Goal: Transaction & Acquisition: Purchase product/service

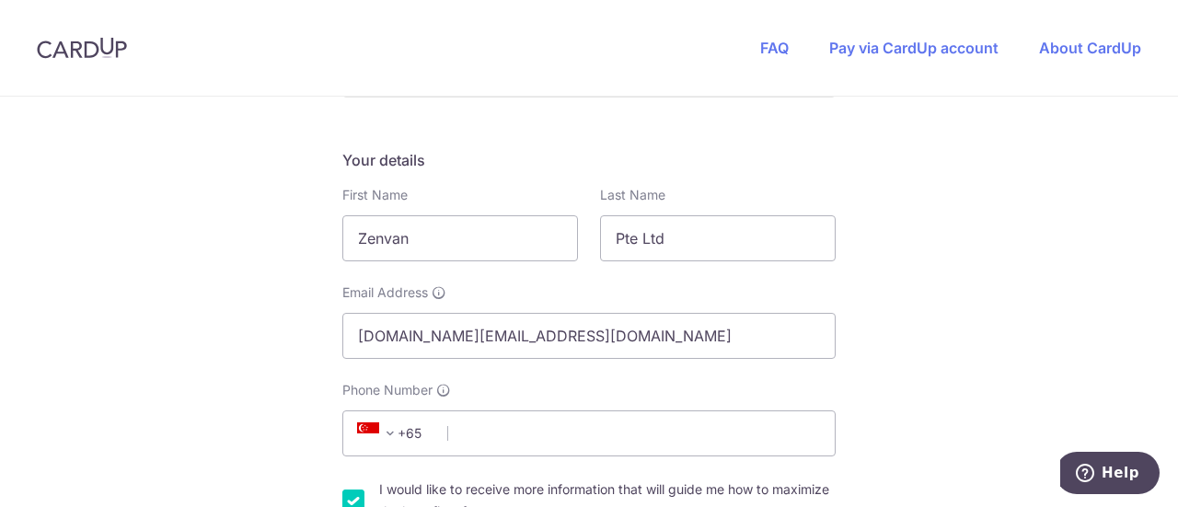
scroll to position [184, 0]
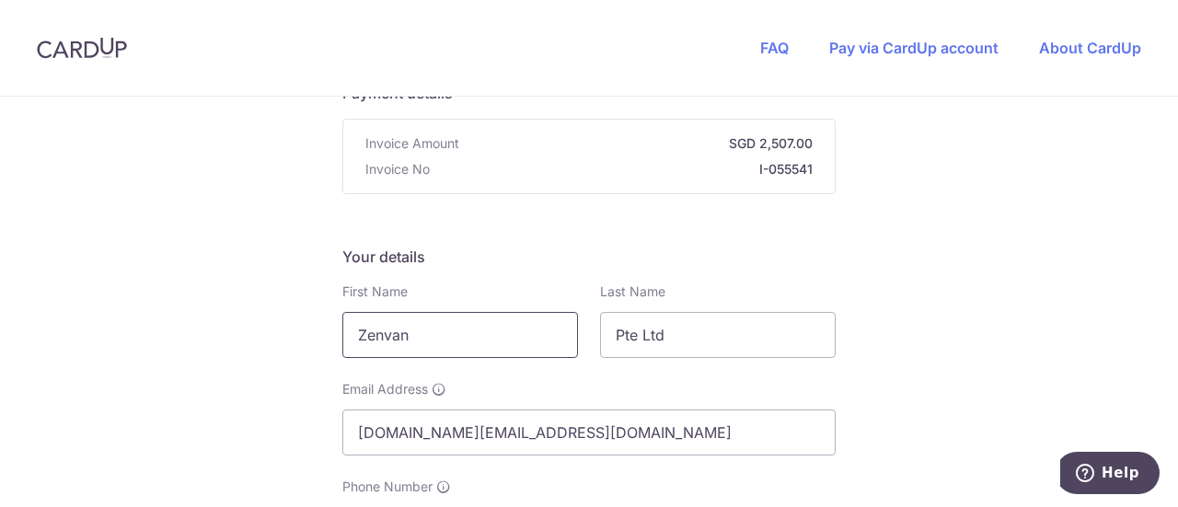
drag, startPoint x: 438, startPoint y: 316, endPoint x: 17, endPoint y: 264, distance: 423.6
type input "[PERSON_NAME]"
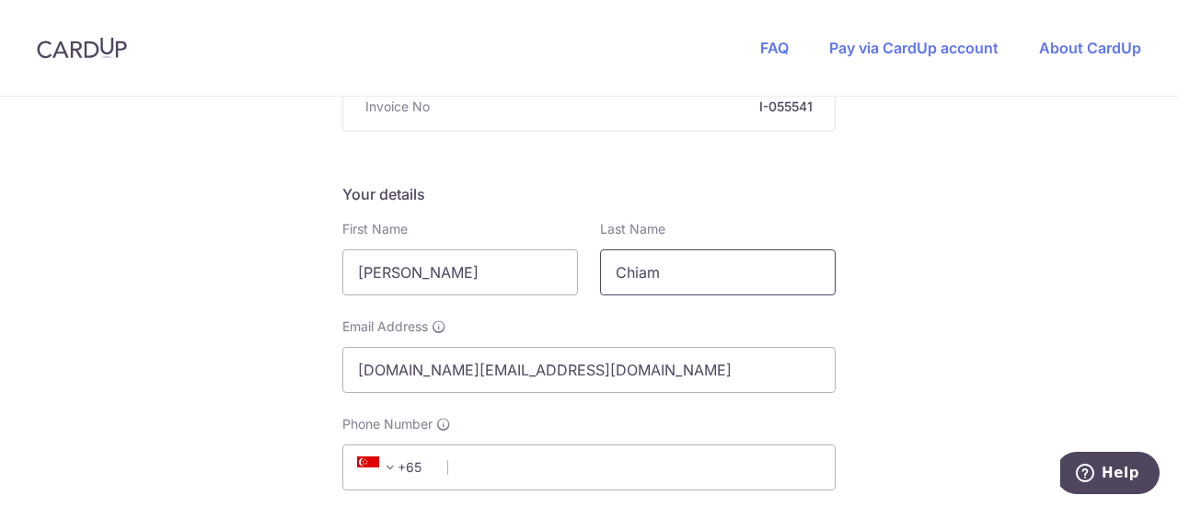
scroll to position [276, 0]
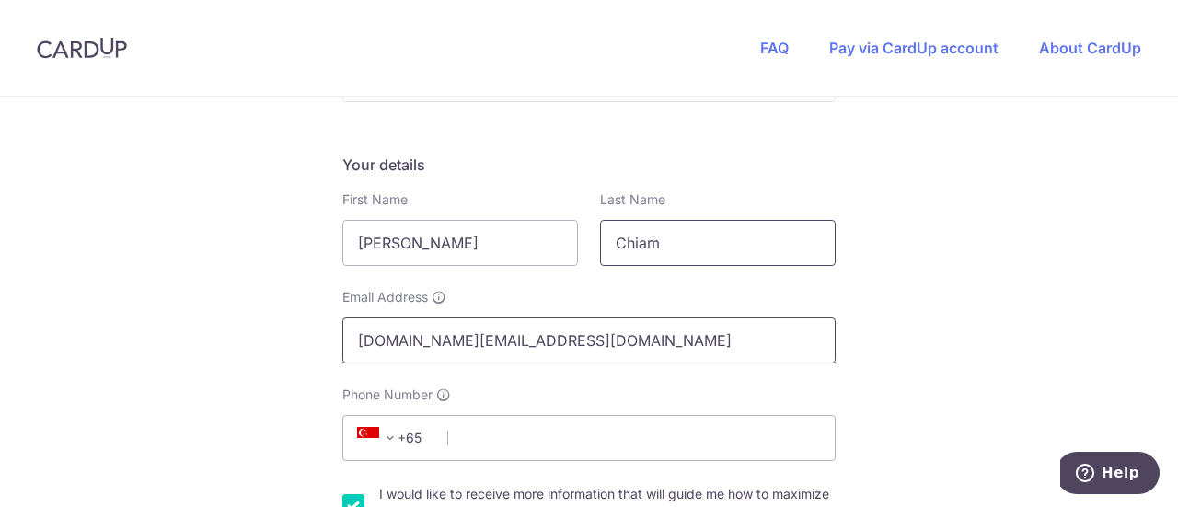
type input "Chiam"
click at [467, 325] on input "[DOMAIN_NAME][EMAIL_ADDRESS][DOMAIN_NAME]" at bounding box center [588, 340] width 493 height 46
drag, startPoint x: 638, startPoint y: 312, endPoint x: 88, endPoint y: 183, distance: 564.2
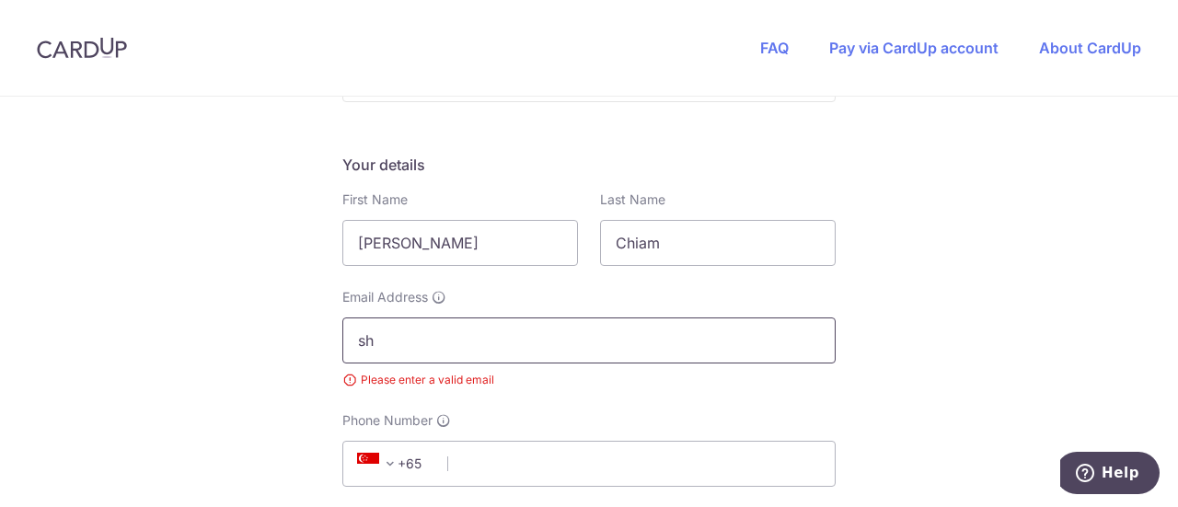
type input "s"
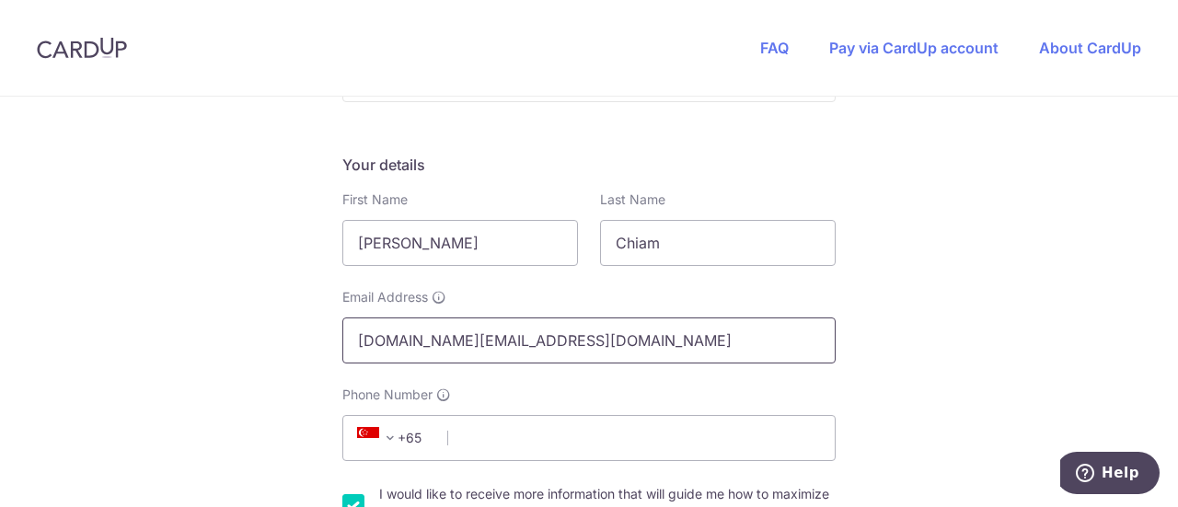
type input "[DOMAIN_NAME][EMAIL_ADDRESS][DOMAIN_NAME]"
click at [628, 415] on input "Phone Number" at bounding box center [588, 438] width 493 height 46
type input "91258511"
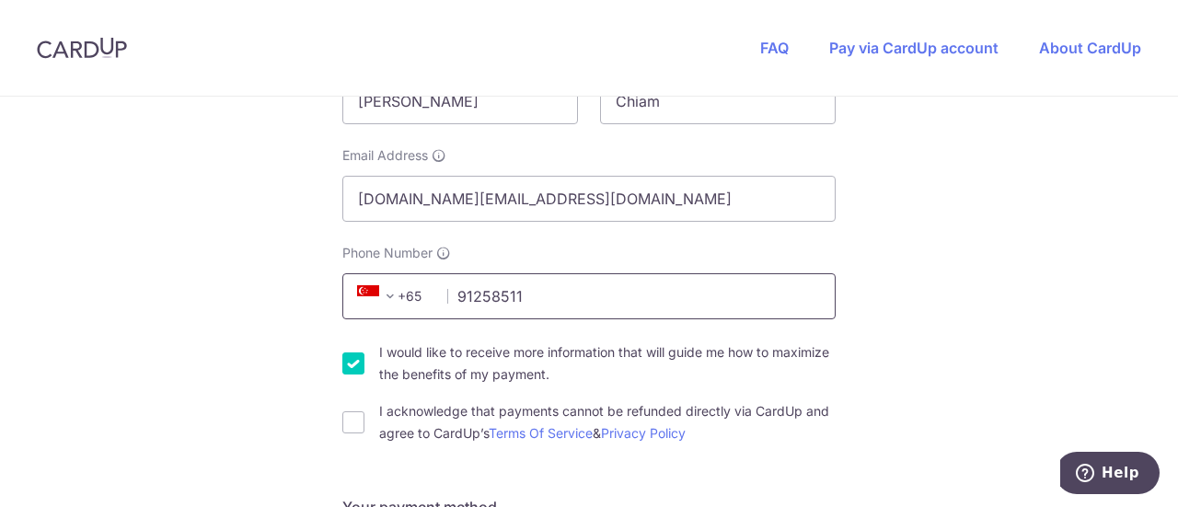
scroll to position [460, 0]
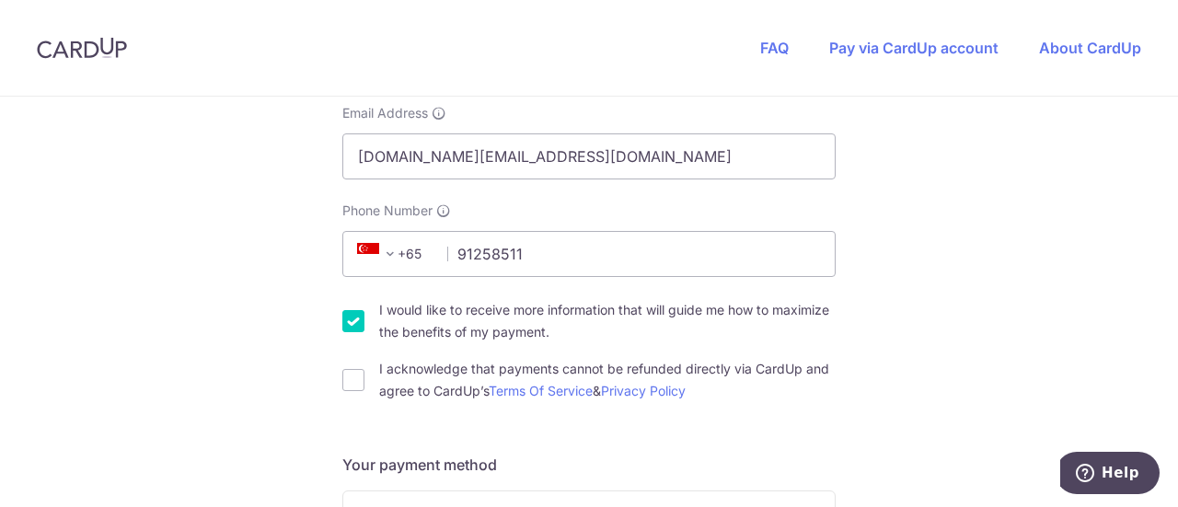
drag, startPoint x: 356, startPoint y: 294, endPoint x: 368, endPoint y: 292, distance: 12.3
click at [359, 310] on input "I would like to receive more information that will guide me how to maximize the…" at bounding box center [353, 321] width 22 height 22
checkbox input "false"
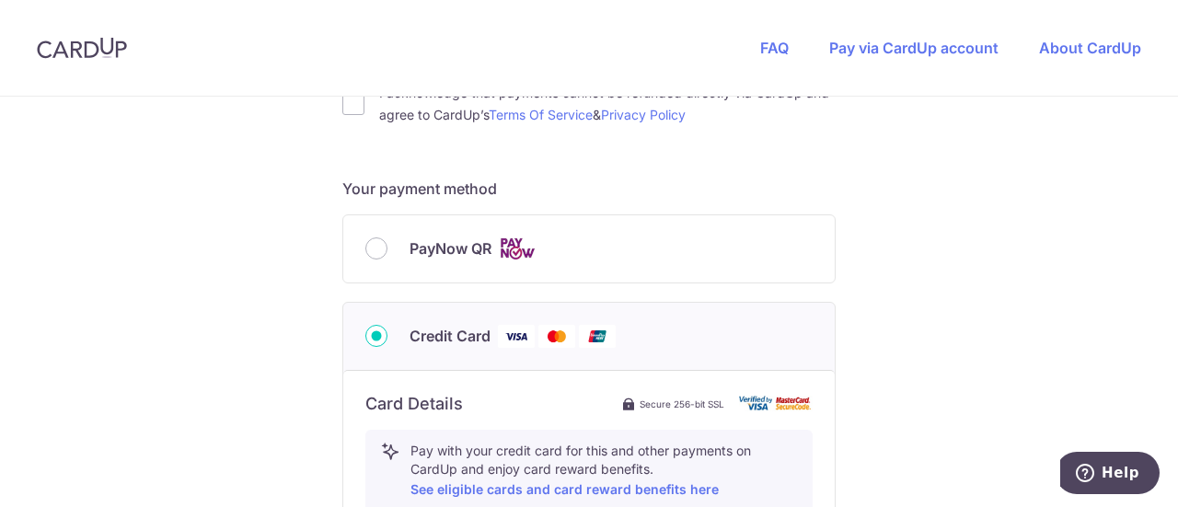
scroll to position [920, 0]
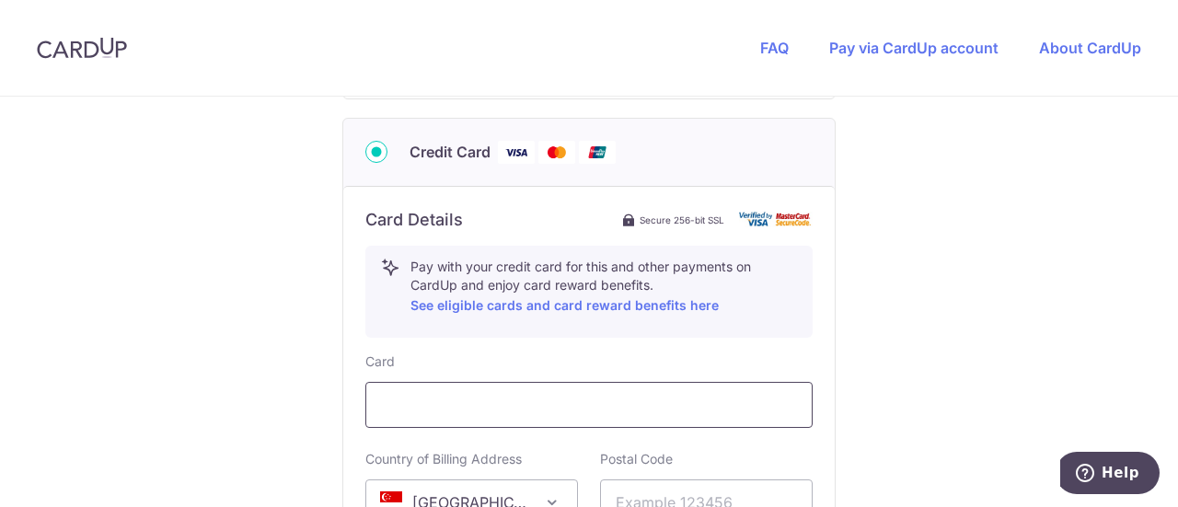
click at [566, 382] on div at bounding box center [588, 405] width 447 height 46
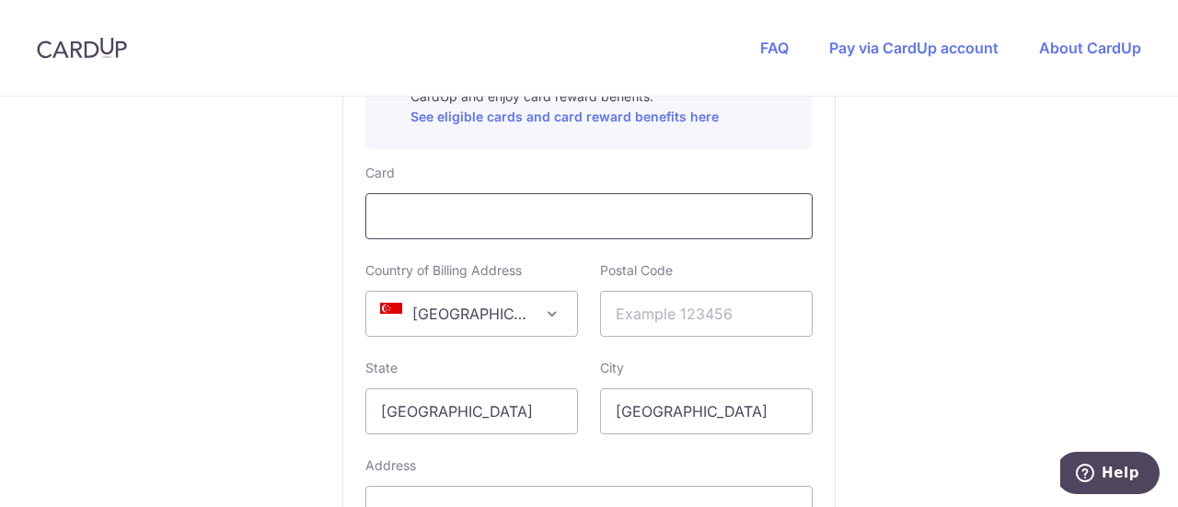
scroll to position [1196, 0]
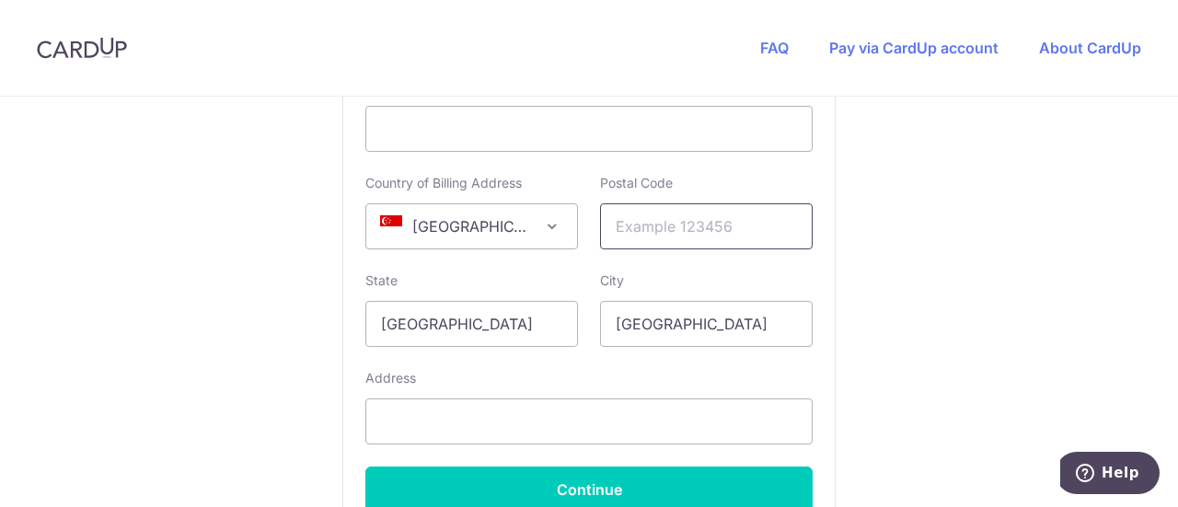
click at [714, 203] on input "text" at bounding box center [706, 226] width 213 height 46
type input "360019"
click at [441, 400] on input "text" at bounding box center [588, 421] width 447 height 46
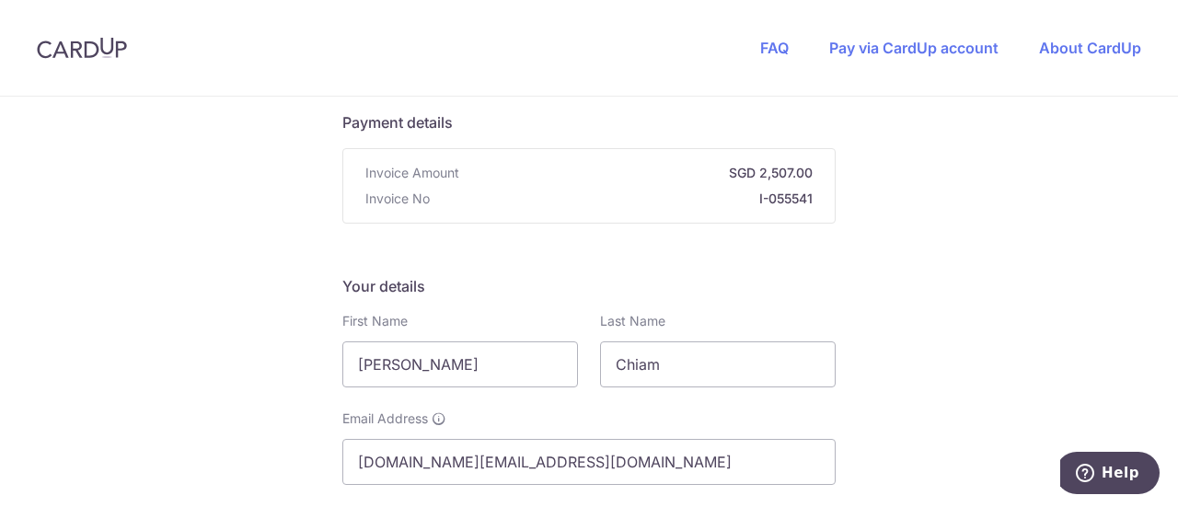
scroll to position [184, 0]
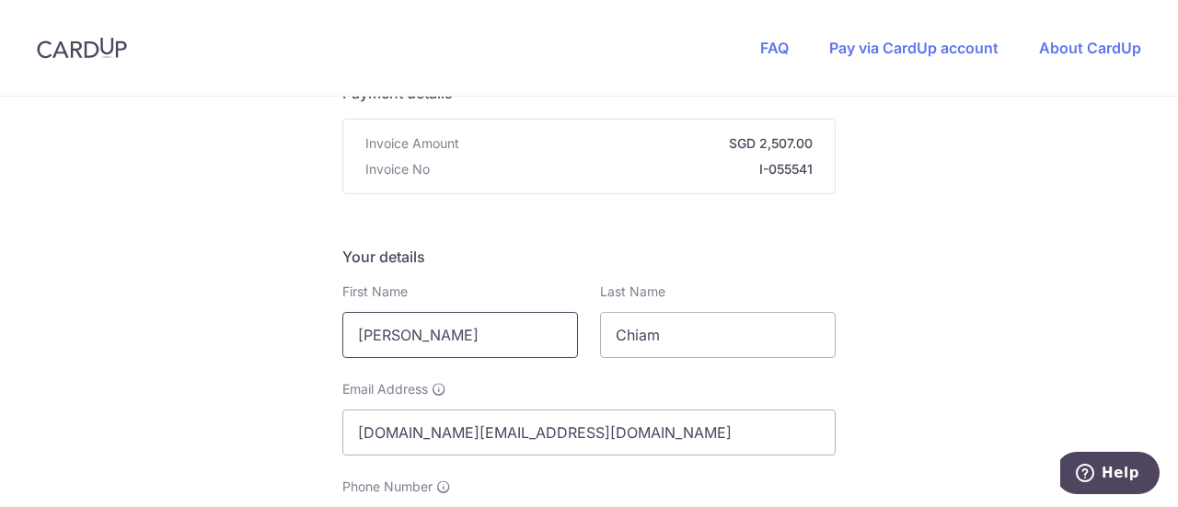
type input "Blk 19 Joo Seng Road #14-120 Singapore 360019"
drag, startPoint x: 519, startPoint y: 301, endPoint x: 0, endPoint y: 251, distance: 521.3
type input "Zenvan"
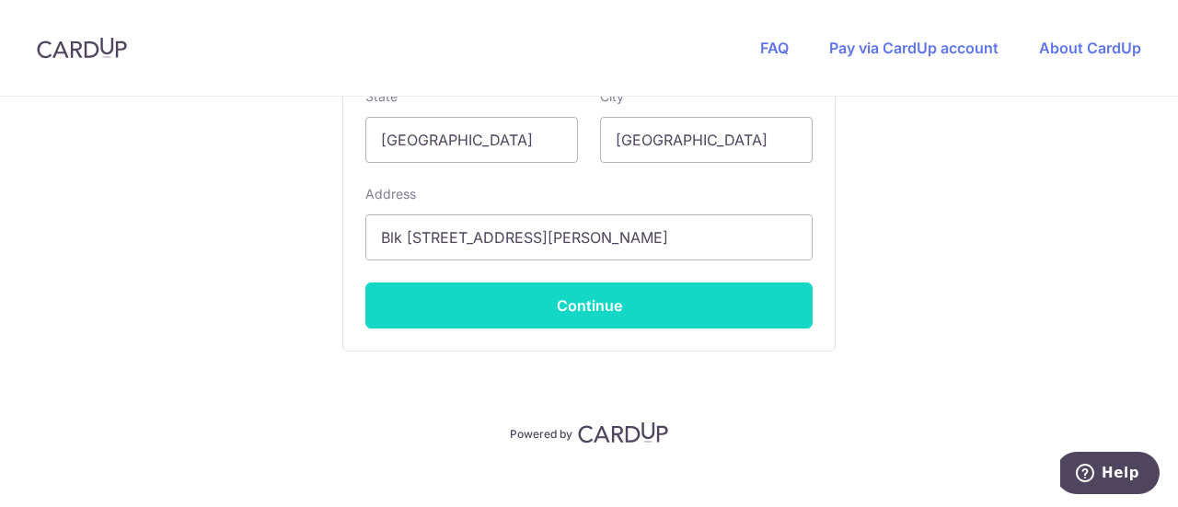
type input "Pte Ltd"
click at [591, 282] on button "Continue" at bounding box center [588, 305] width 447 height 46
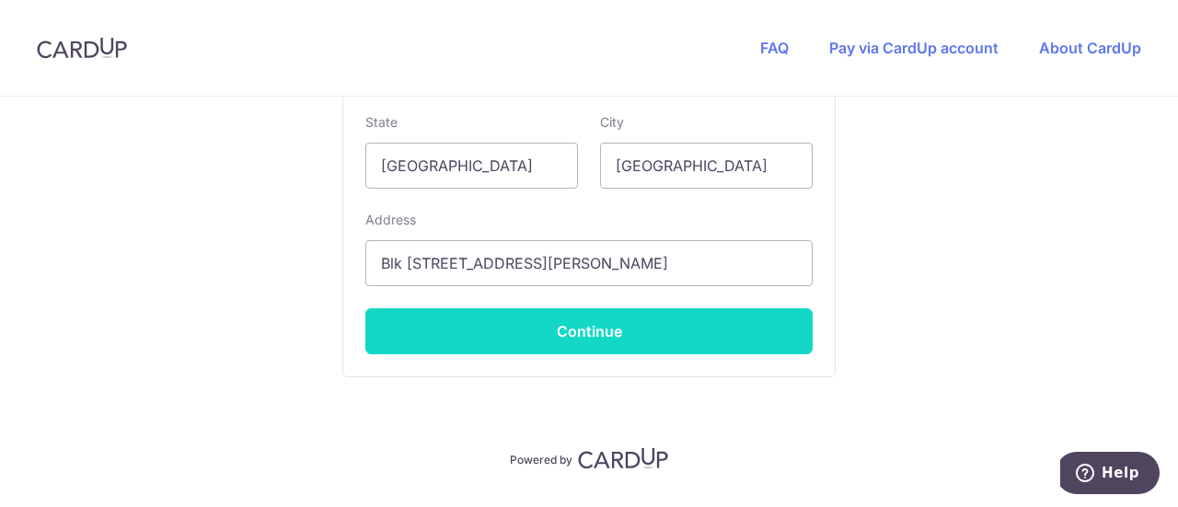
scroll to position [519, 0]
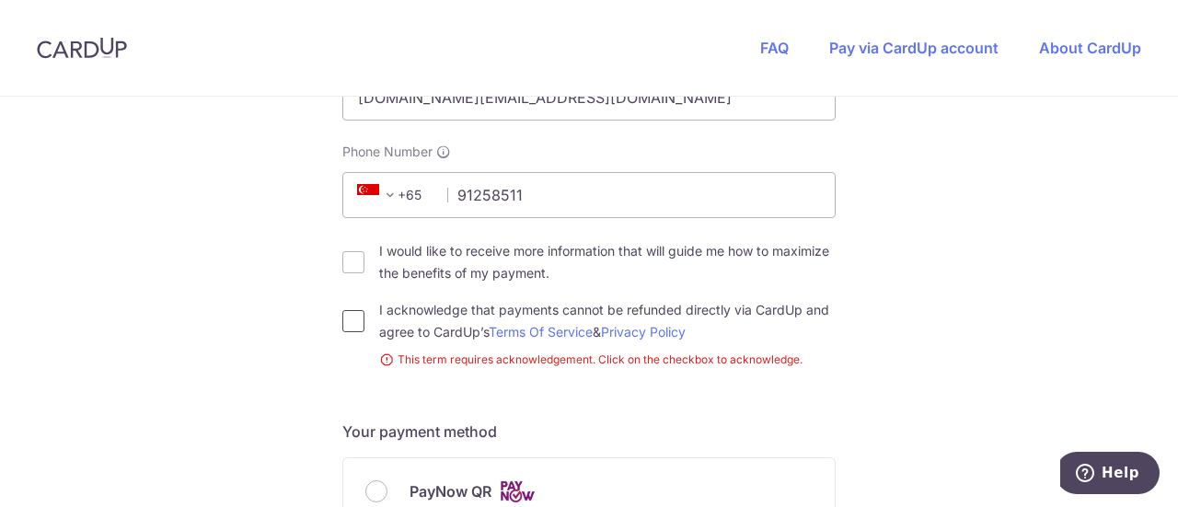
click at [342, 310] on input "I acknowledge that payments cannot be refunded directly via CardUp and agree to…" at bounding box center [353, 321] width 22 height 22
checkbox input "true"
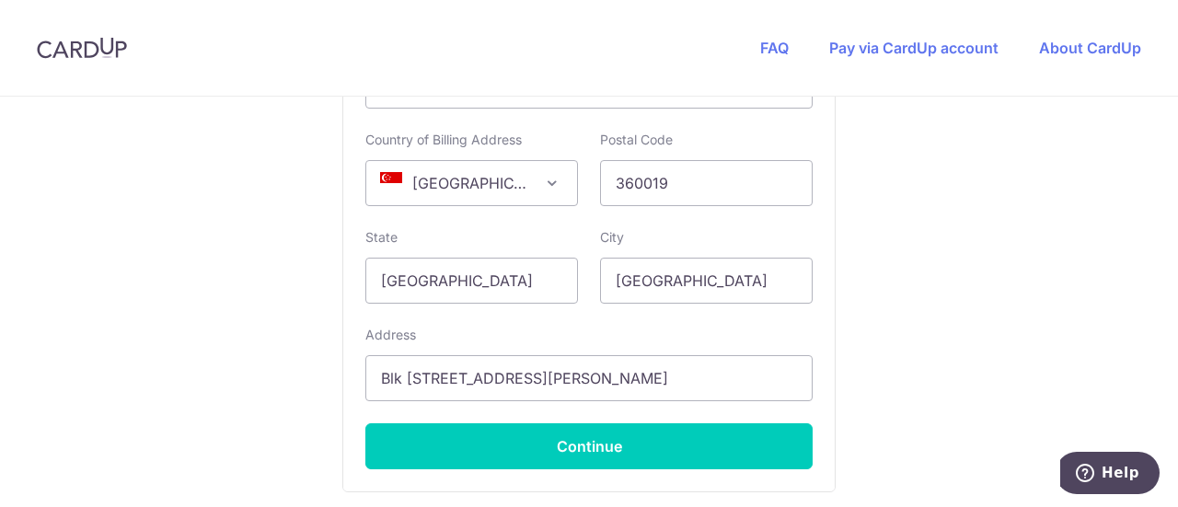
scroll to position [1380, 0]
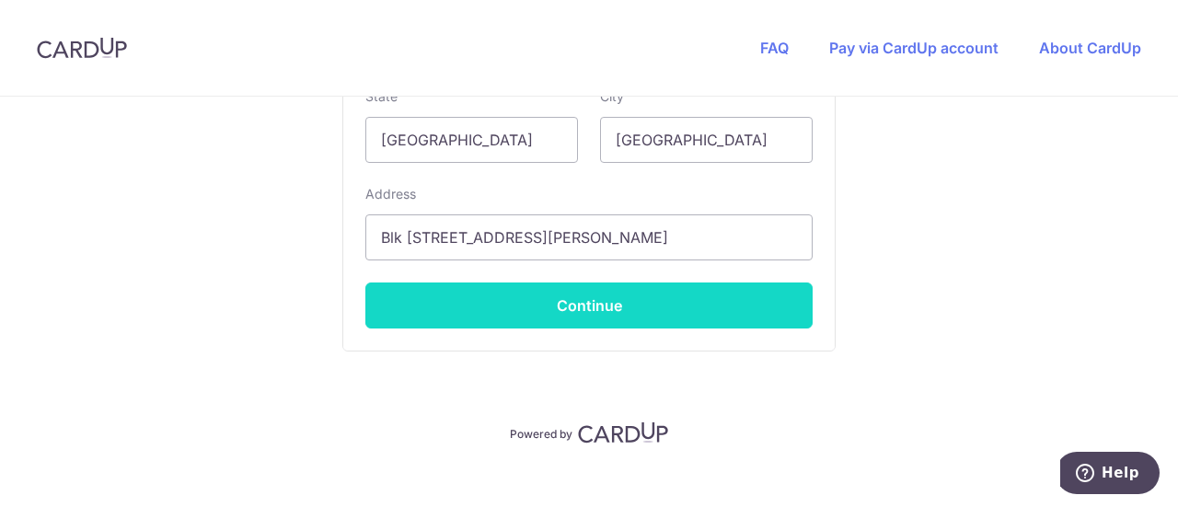
click at [670, 282] on button "Continue" at bounding box center [588, 305] width 447 height 46
type input "**** 5639"
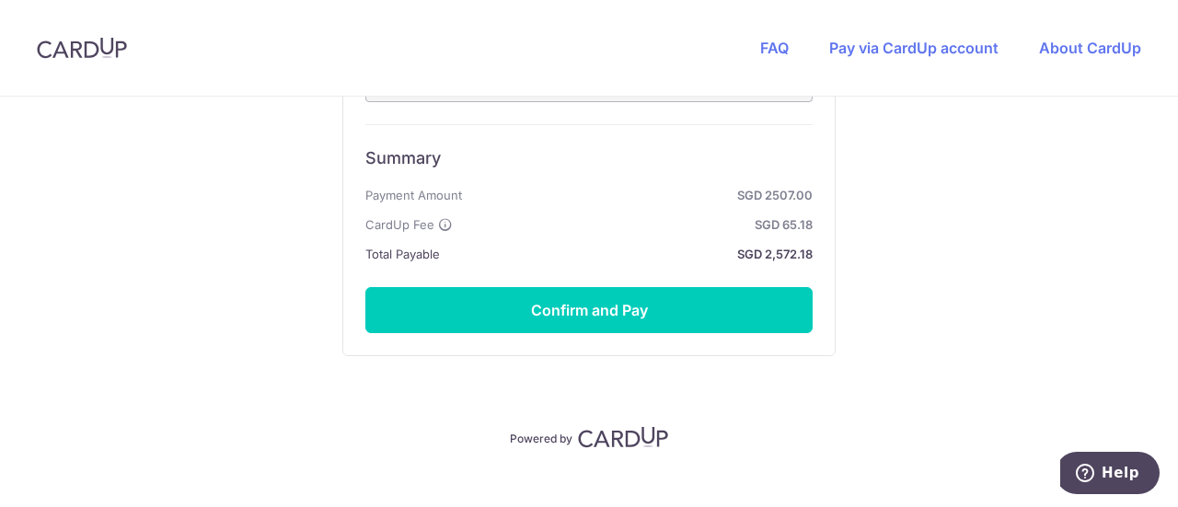
scroll to position [1249, 0]
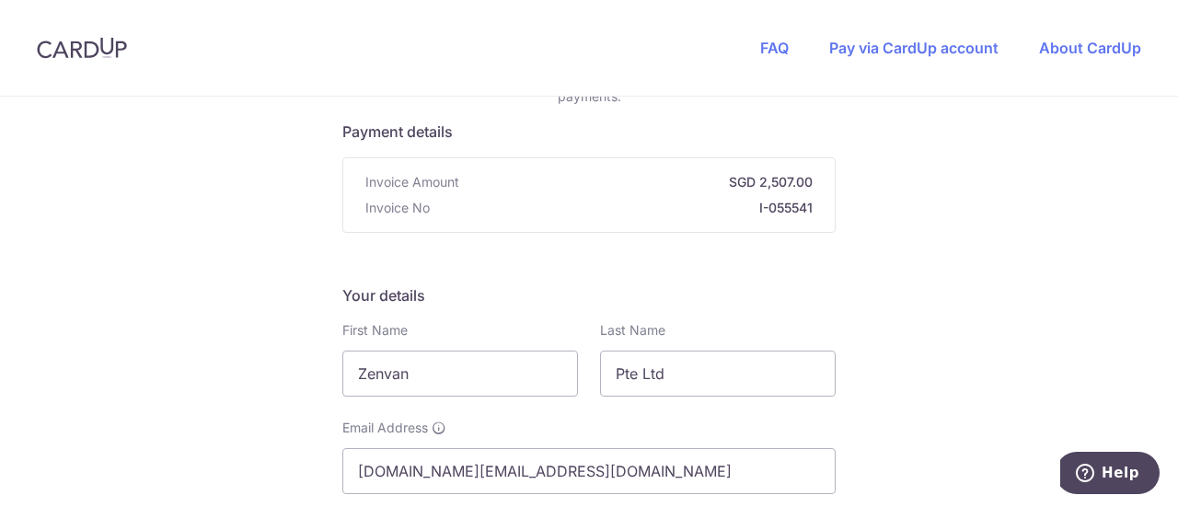
scroll to position [0, 0]
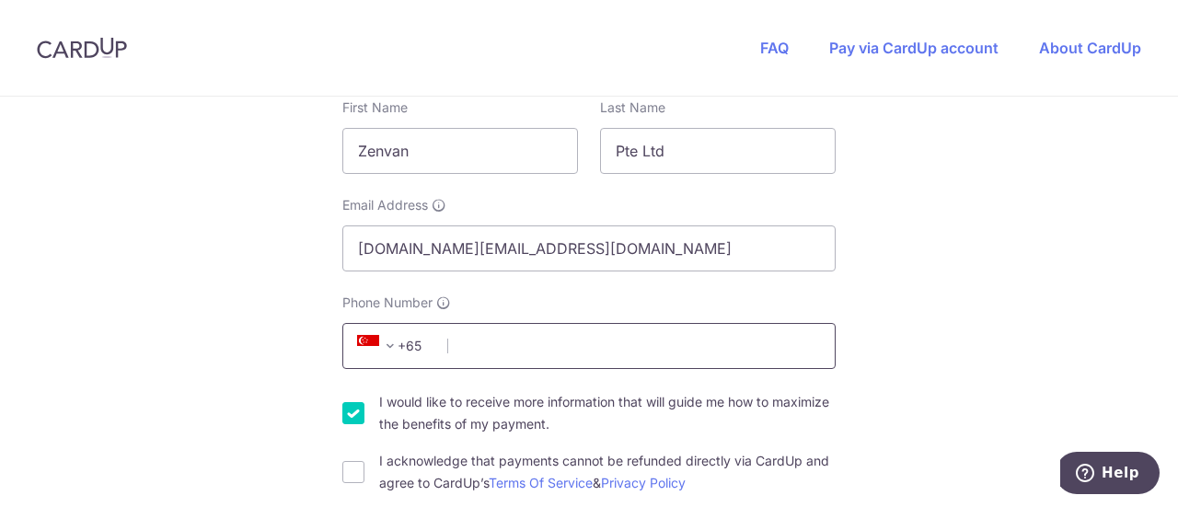
click at [548, 332] on input "Phone Number" at bounding box center [588, 346] width 493 height 46
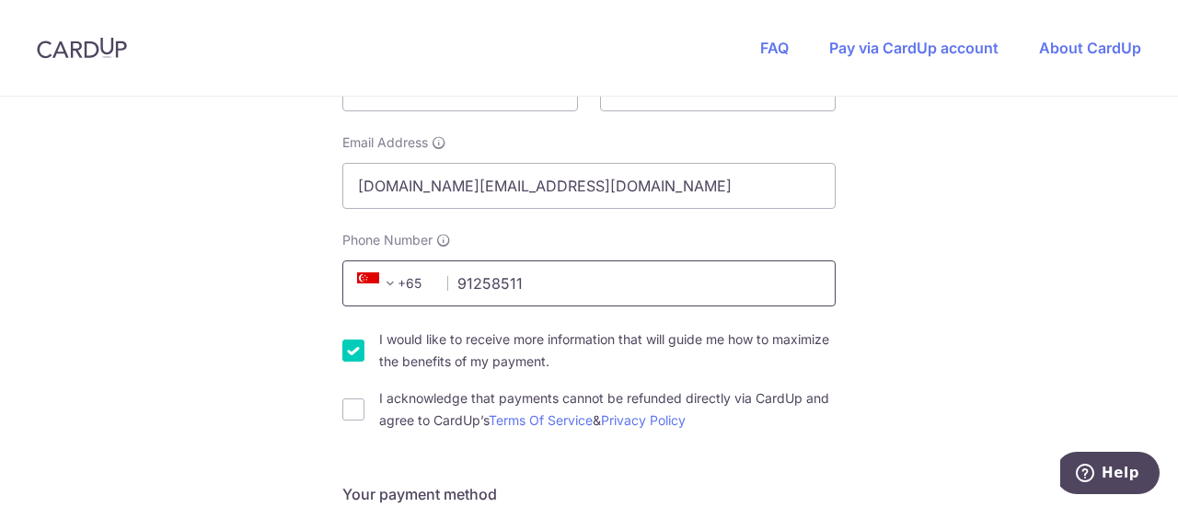
scroll to position [460, 0]
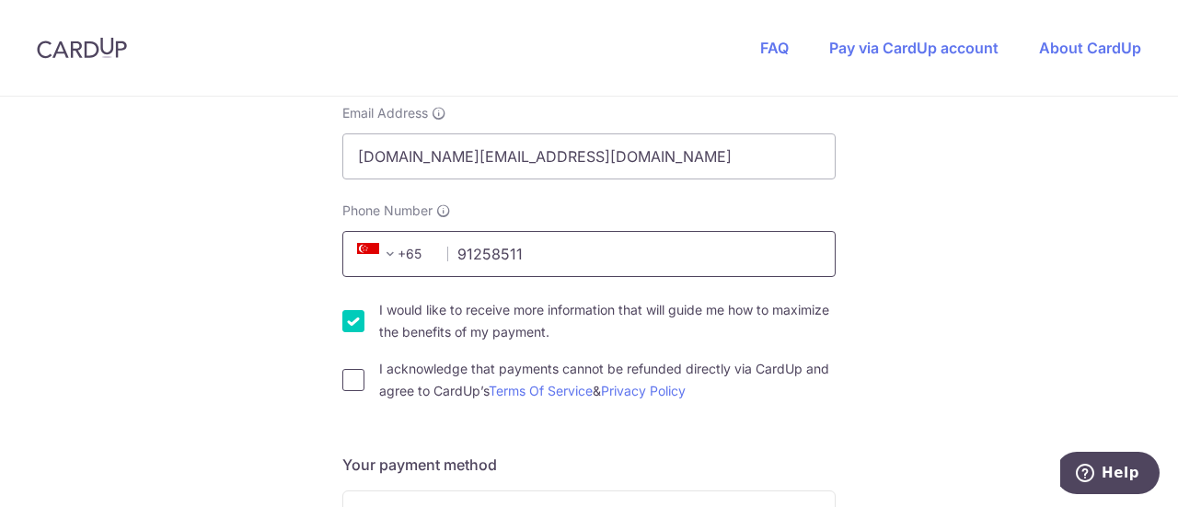
type input "91258511"
click at [345, 369] on input "I acknowledge that payments cannot be refunded directly via CardUp and agree to…" at bounding box center [353, 380] width 22 height 22
checkbox input "true"
click at [347, 310] on input "I would like to receive more information that will guide me how to maximize the…" at bounding box center [353, 321] width 22 height 22
checkbox input "false"
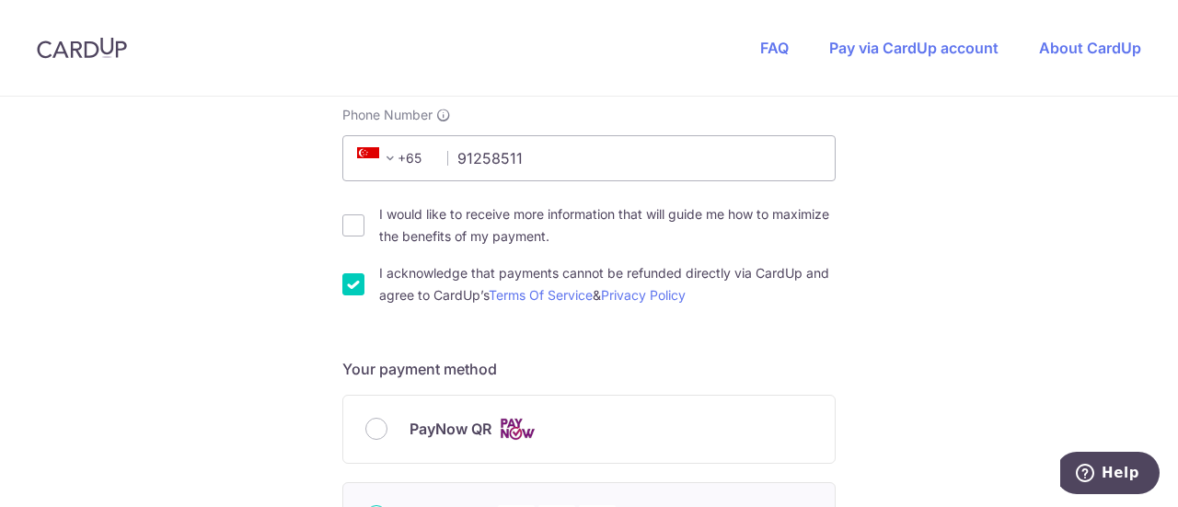
scroll to position [644, 0]
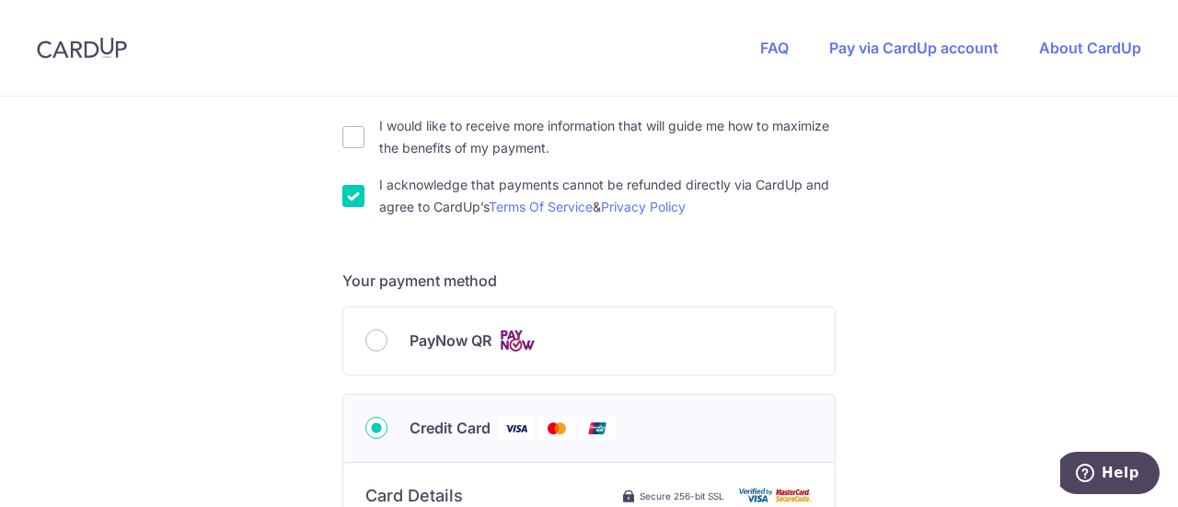
click at [455, 329] on span "PayNow QR" at bounding box center [450, 340] width 82 height 22
click at [387, 329] on input "PayNow QR" at bounding box center [376, 340] width 22 height 22
radio input "true"
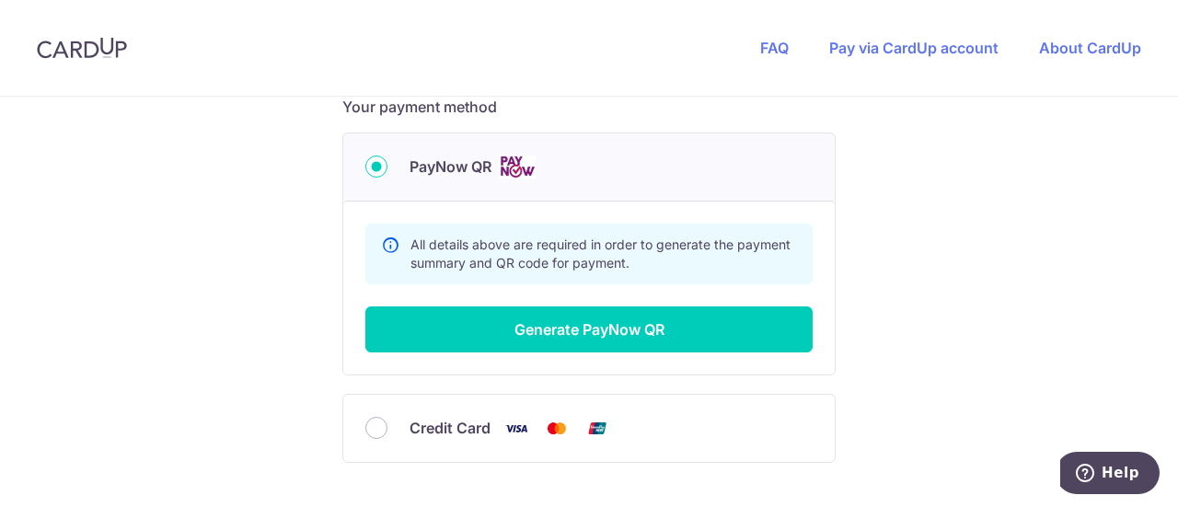
scroll to position [929, 0]
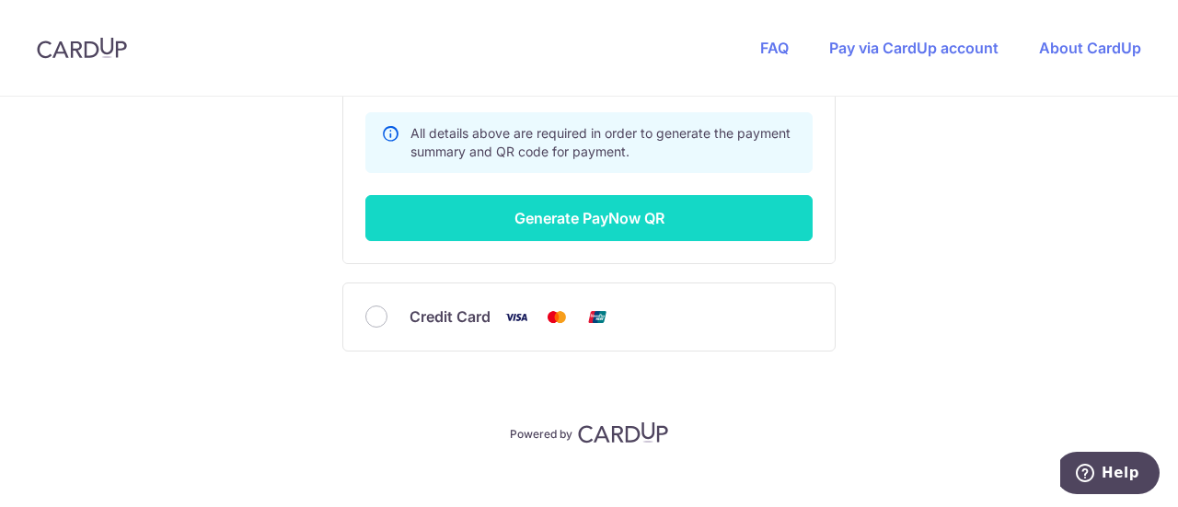
click at [618, 207] on button "Generate PayNow QR" at bounding box center [588, 218] width 447 height 46
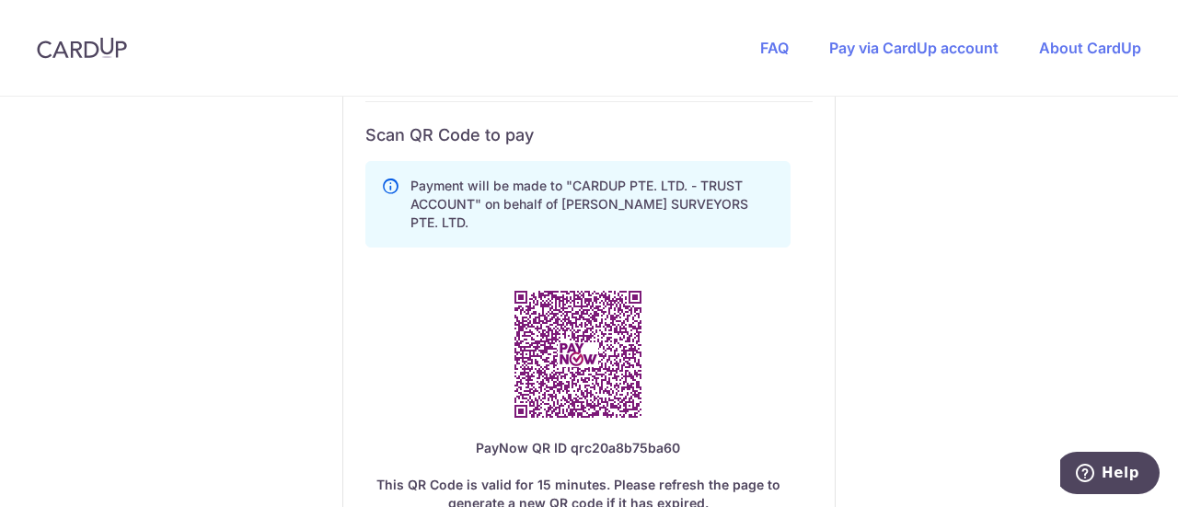
scroll to position [1113, 0]
